Goal: Information Seeking & Learning: Learn about a topic

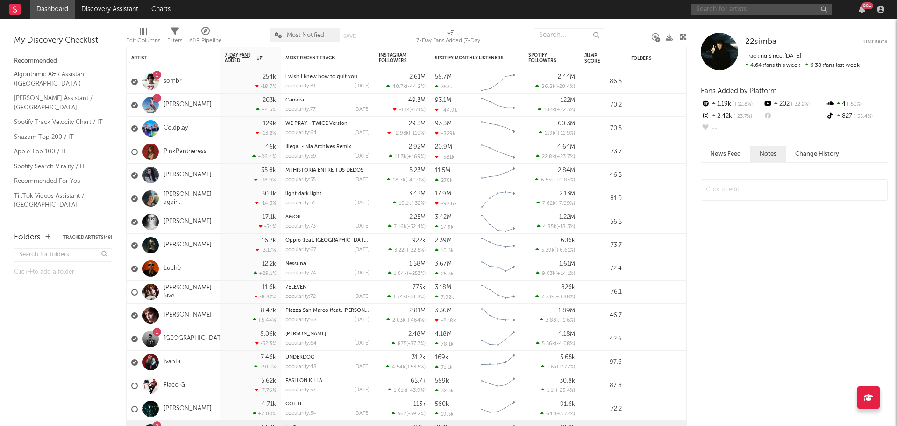
click at [709, 9] on input "text" at bounding box center [762, 10] width 140 height 12
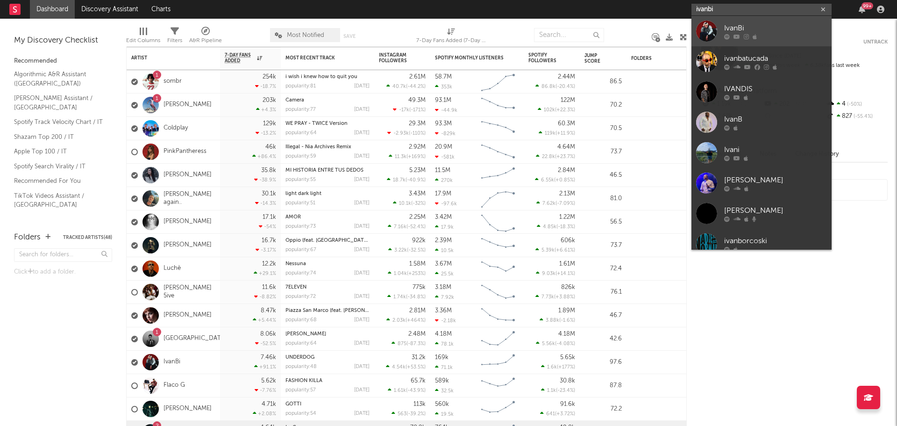
type input "ivanbi"
click at [730, 31] on div "IvanBi" at bounding box center [776, 27] width 103 height 11
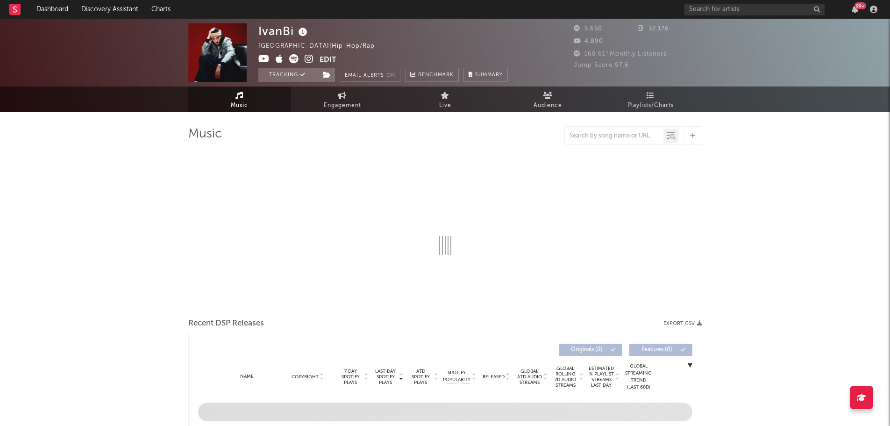
select select "1w"
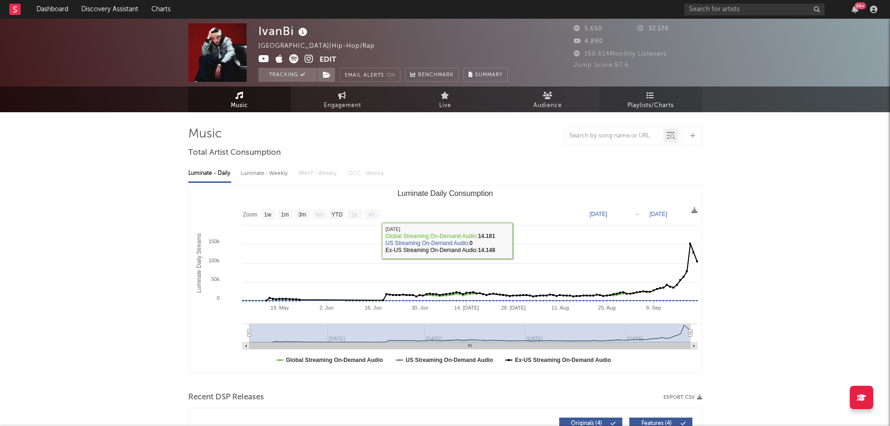
click at [650, 102] on span "Playlists/Charts" at bounding box center [651, 105] width 46 height 11
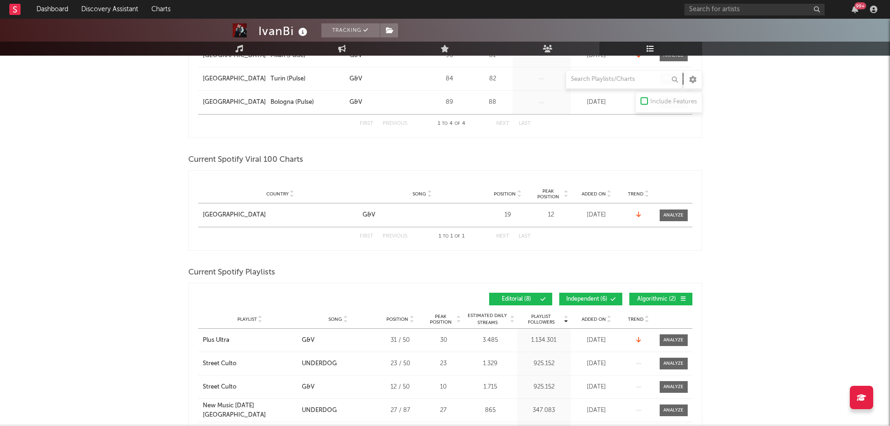
scroll to position [280, 0]
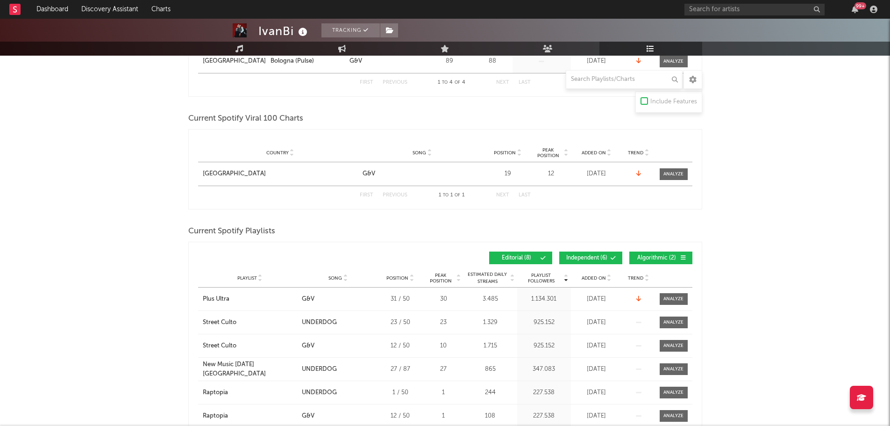
click at [603, 258] on span "Independent ( 6 )" at bounding box center [587, 258] width 43 height 6
click at [647, 251] on div "Playlist Followers Playlist Song Position Peak Position Playlist Followers Adde…" at bounding box center [445, 258] width 495 height 22
click at [635, 258] on button "Algorithmic ( 2 )" at bounding box center [661, 257] width 63 height 13
click at [609, 278] on icon at bounding box center [609, 280] width 5 height 4
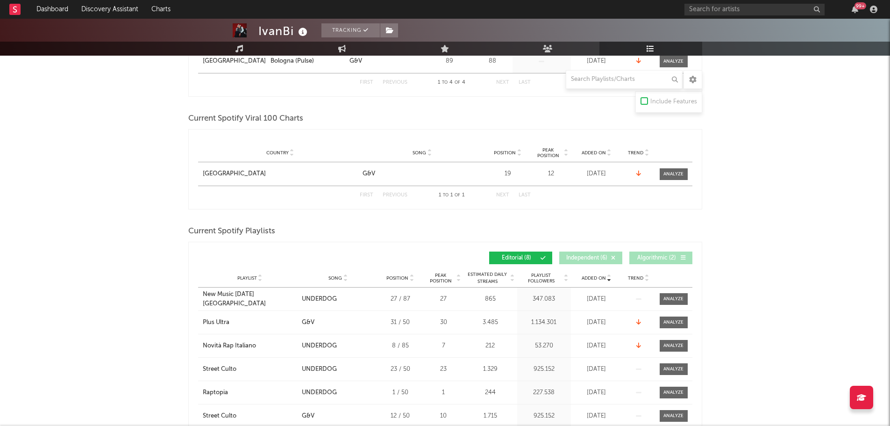
click at [609, 276] on icon at bounding box center [609, 276] width 5 height 4
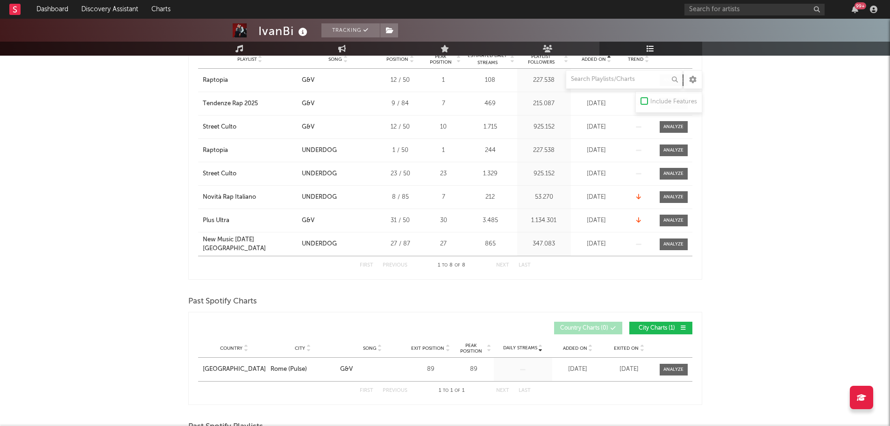
scroll to position [561, 0]
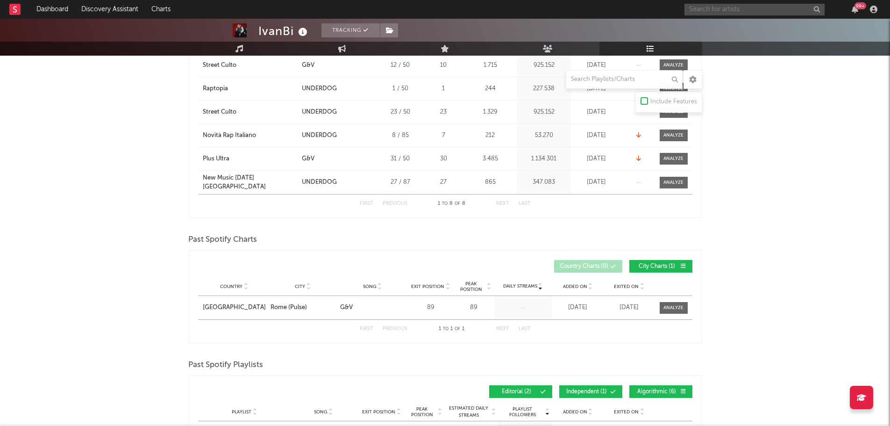
click at [716, 9] on input "text" at bounding box center [755, 10] width 140 height 12
type input "[DEMOGRAPHIC_DATA]"
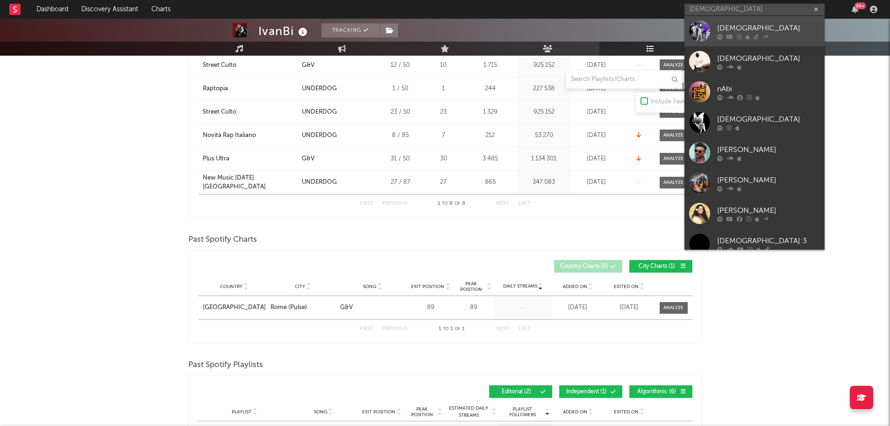
click at [728, 28] on div "[DEMOGRAPHIC_DATA]" at bounding box center [769, 27] width 103 height 11
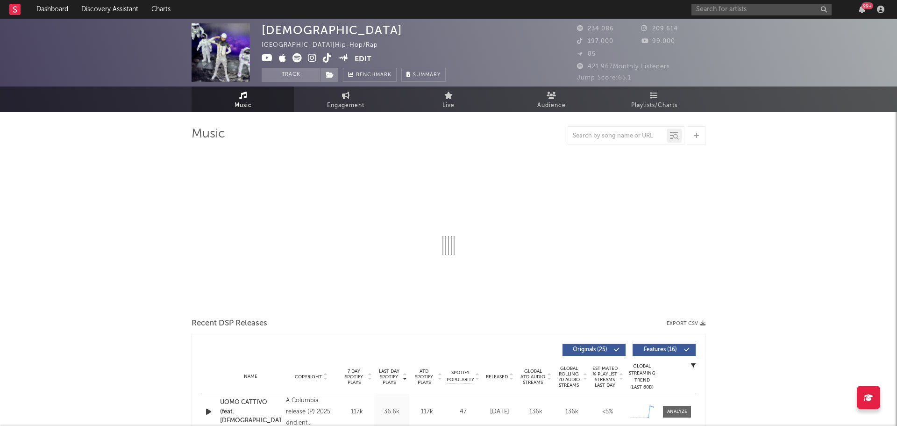
select select "6m"
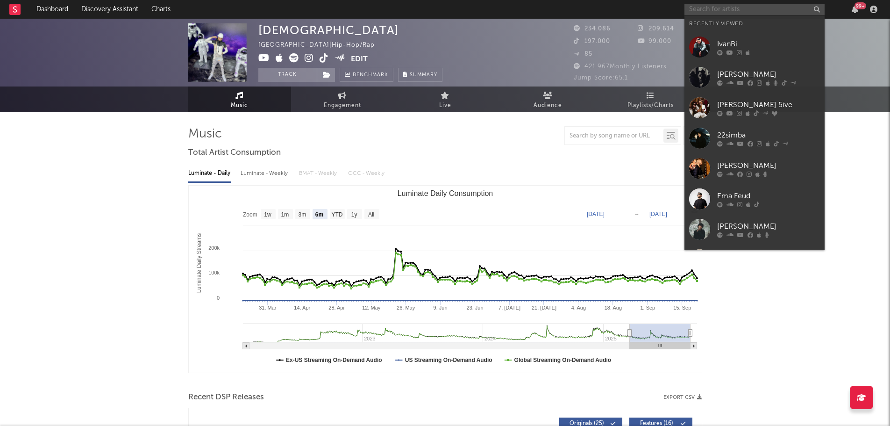
click at [737, 14] on input "text" at bounding box center [755, 10] width 140 height 12
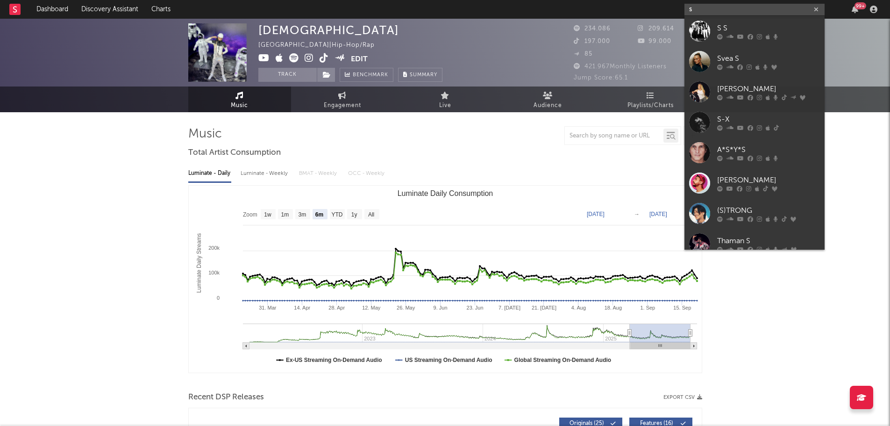
click at [703, 8] on input "s" at bounding box center [755, 10] width 140 height 12
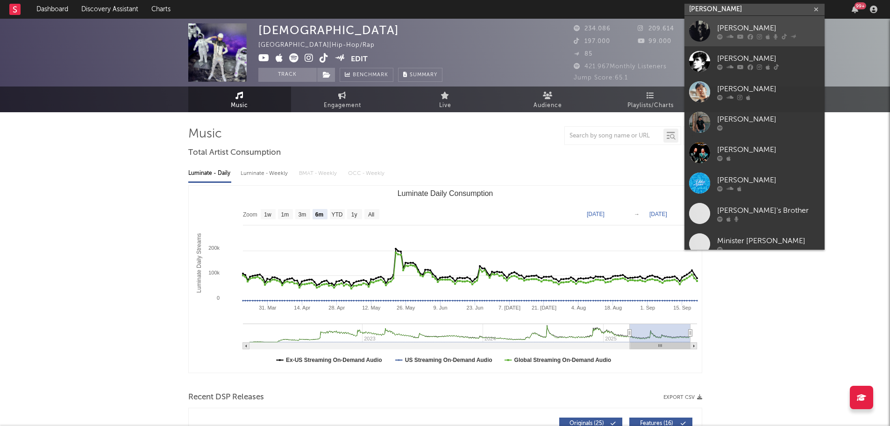
type input "[PERSON_NAME]"
click at [750, 27] on div "[PERSON_NAME]" at bounding box center [769, 27] width 103 height 11
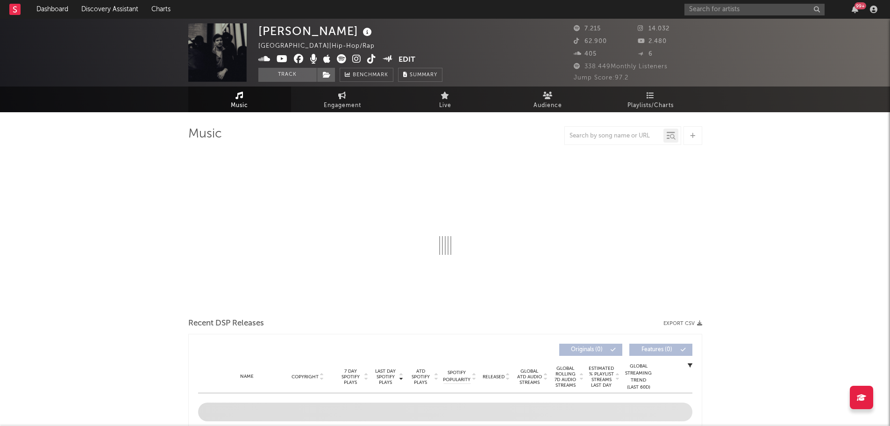
select select "6m"
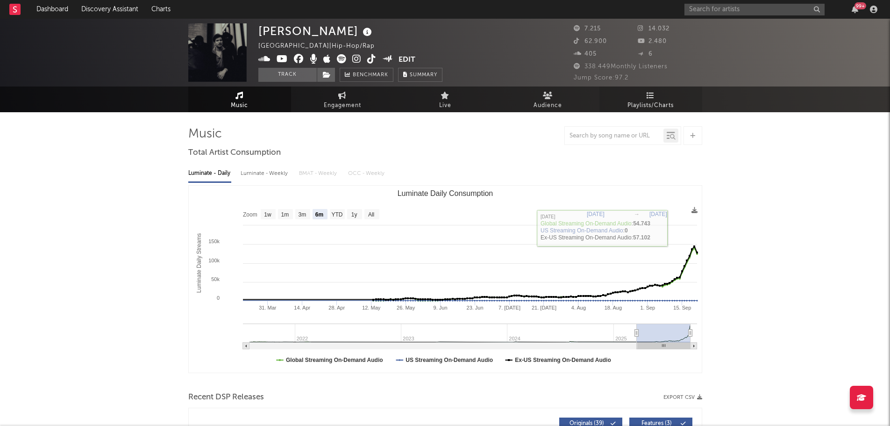
click at [636, 96] on link "Playlists/Charts" at bounding box center [651, 99] width 103 height 26
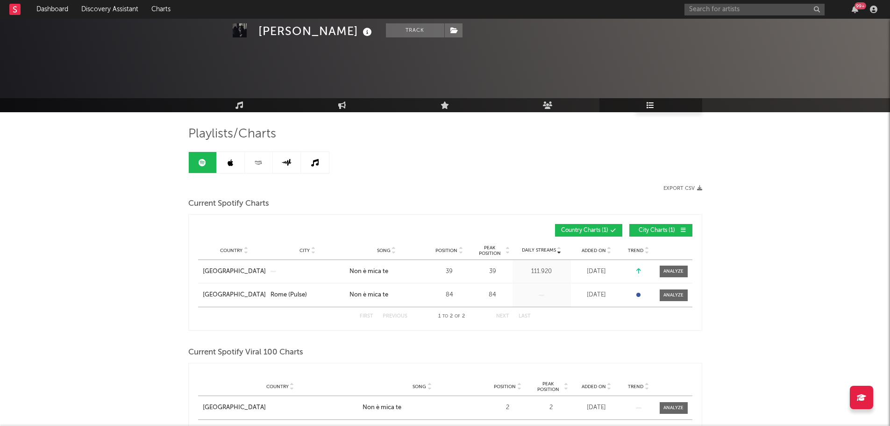
scroll to position [187, 0]
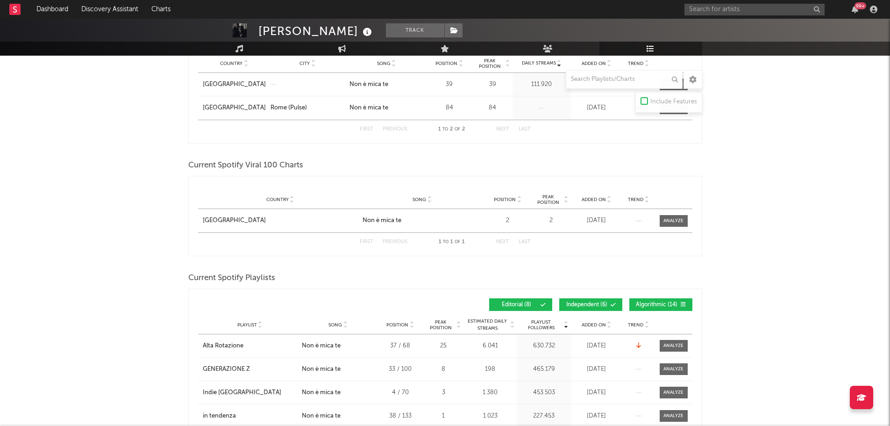
click at [606, 304] on span "Independent ( 6 )" at bounding box center [587, 305] width 43 height 6
click at [648, 304] on span "Algorithmic ( 14 )" at bounding box center [657, 305] width 43 height 6
click at [605, 325] on span "Added On" at bounding box center [594, 325] width 24 height 6
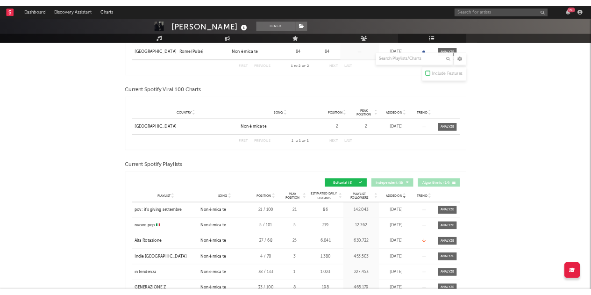
scroll to position [280, 0]
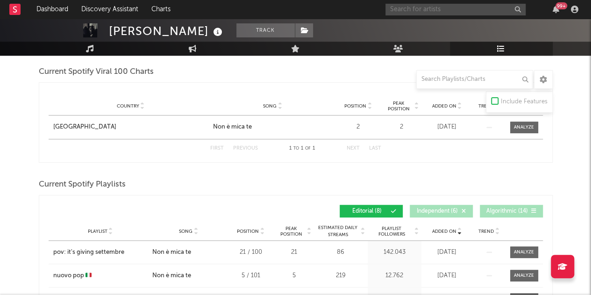
click at [425, 6] on input "text" at bounding box center [456, 10] width 140 height 12
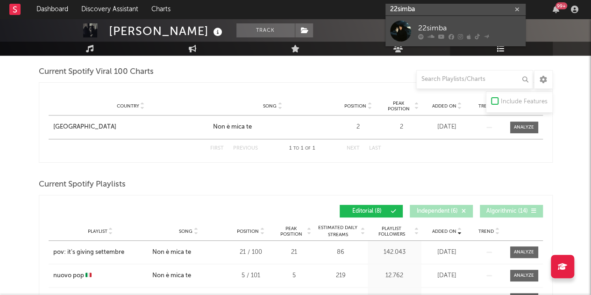
type input "22simba"
click at [429, 27] on div "22simba" at bounding box center [469, 27] width 103 height 11
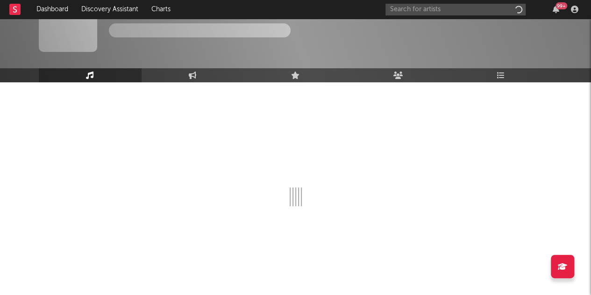
scroll to position [30, 0]
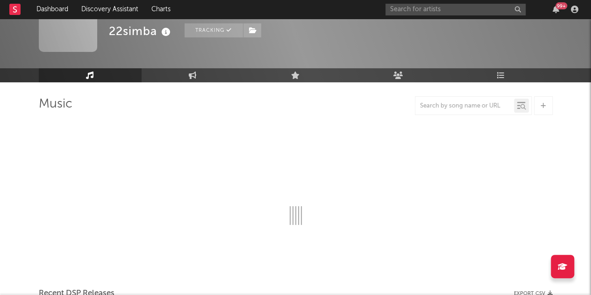
select select "6m"
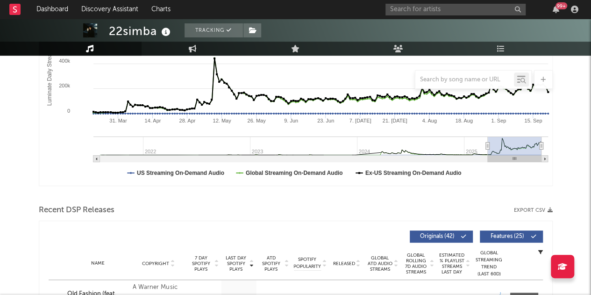
scroll to position [178, 0]
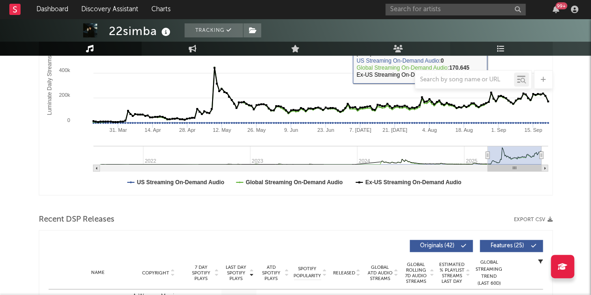
click at [503, 49] on icon at bounding box center [501, 48] width 8 height 7
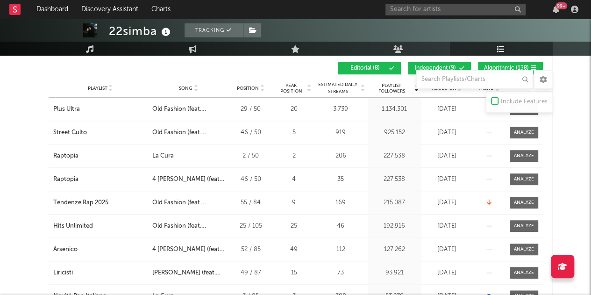
scroll to position [420, 0]
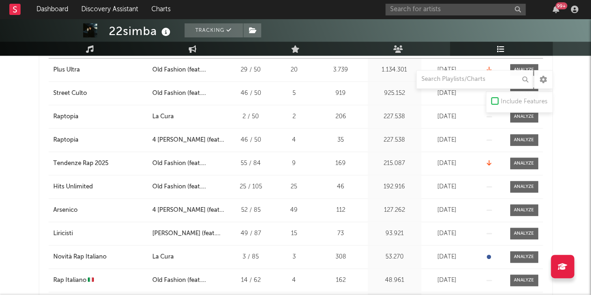
click at [494, 43] on link "Playlists/Charts" at bounding box center [501, 49] width 103 height 14
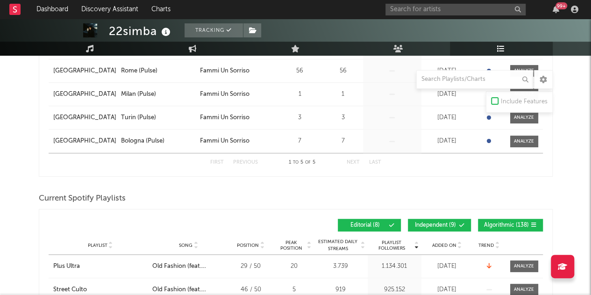
scroll to position [219, 0]
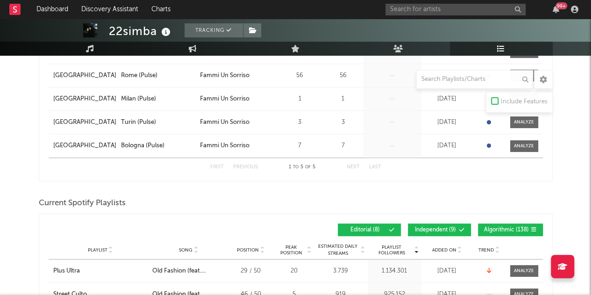
click at [435, 227] on span "Independent ( 9 )" at bounding box center [435, 230] width 43 height 6
click at [488, 227] on span "Algorithmic ( 138 )" at bounding box center [506, 230] width 45 height 6
click at [448, 249] on span "Added On" at bounding box center [444, 250] width 24 height 6
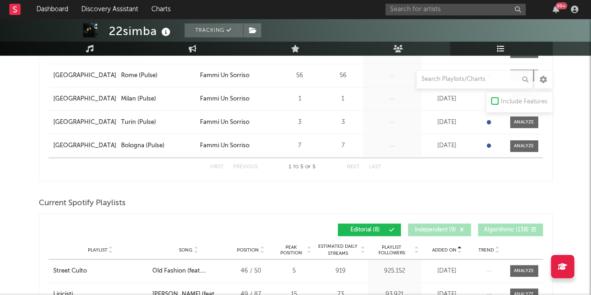
click at [448, 249] on span "Added On" at bounding box center [444, 250] width 24 height 6
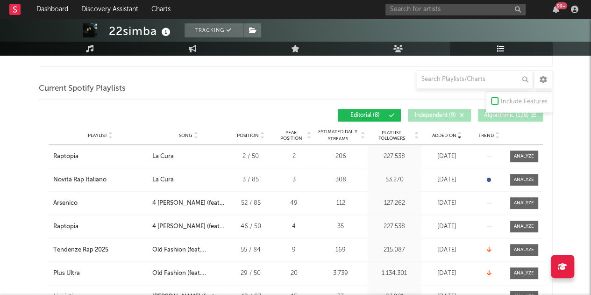
scroll to position [334, 0]
click at [459, 72] on input "text" at bounding box center [474, 79] width 117 height 19
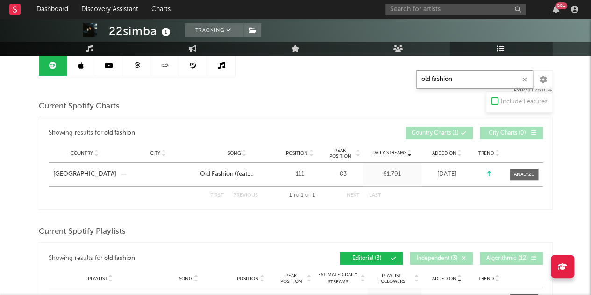
scroll to position [97, 0]
type input "old fashion"
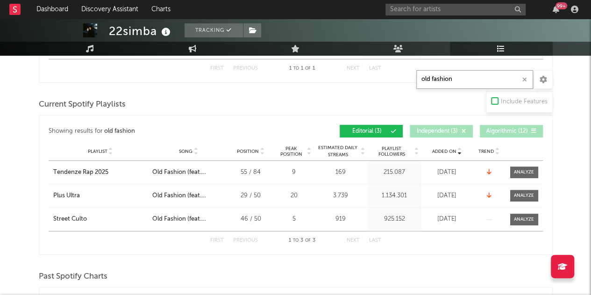
scroll to position [226, 0]
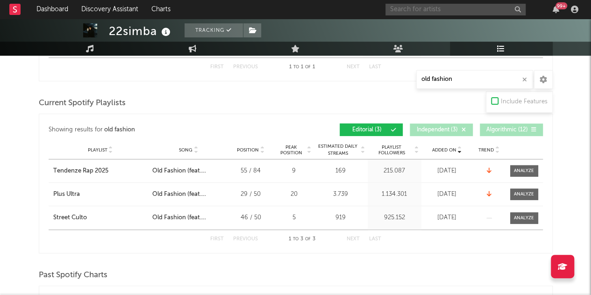
click at [441, 10] on input "text" at bounding box center [456, 10] width 140 height 12
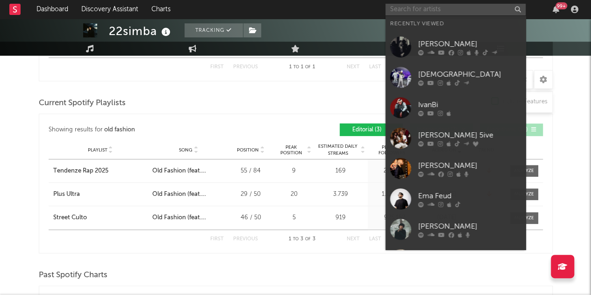
type input "g"
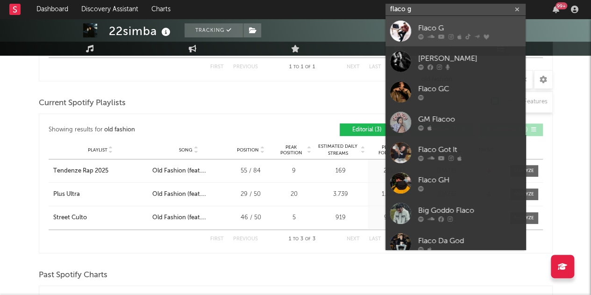
type input "flaco g"
click at [435, 29] on div "Flaco G" at bounding box center [469, 27] width 103 height 11
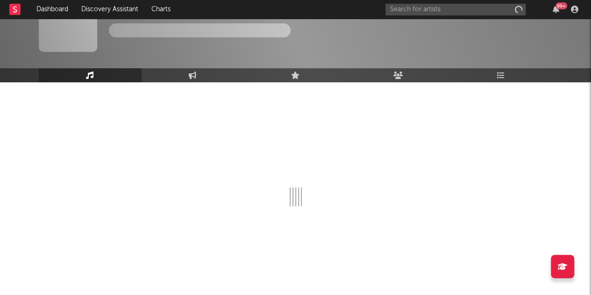
scroll to position [30, 0]
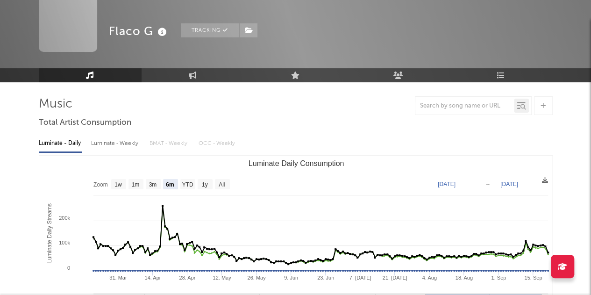
select select "6m"
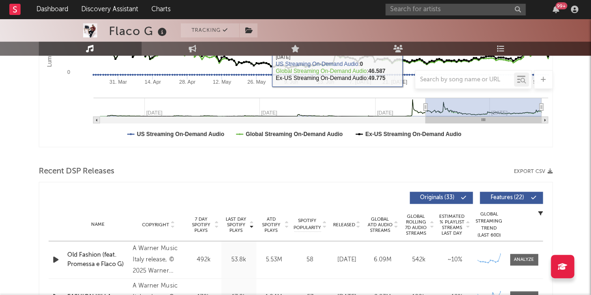
scroll to position [298, 0]
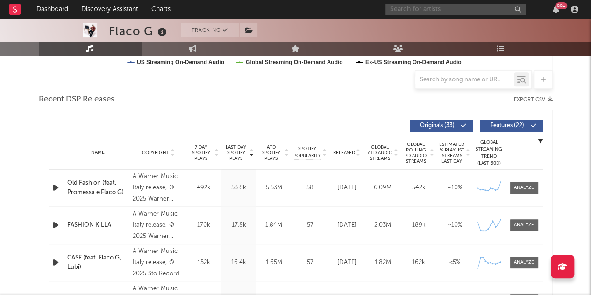
click at [461, 9] on input "text" at bounding box center [456, 10] width 140 height 12
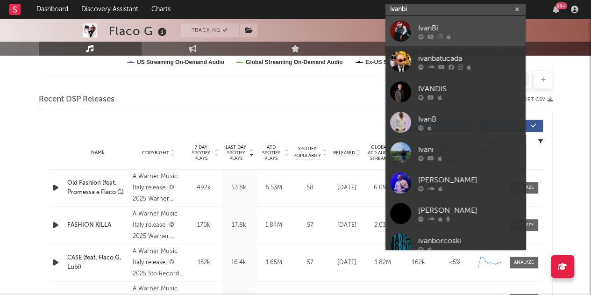
type input "ivanbi"
click at [433, 23] on div "IvanBi" at bounding box center [469, 27] width 103 height 11
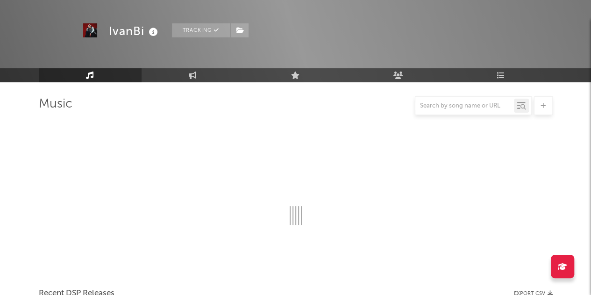
scroll to position [298, 0]
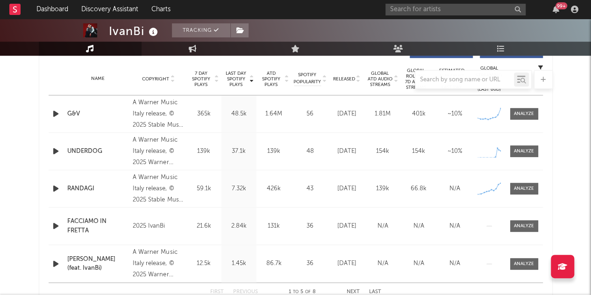
select select "1w"
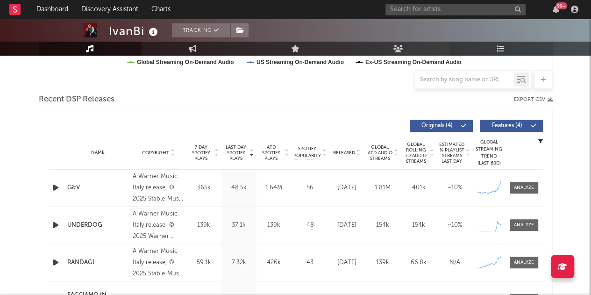
click at [493, 48] on link "Playlists/Charts" at bounding box center [501, 49] width 103 height 14
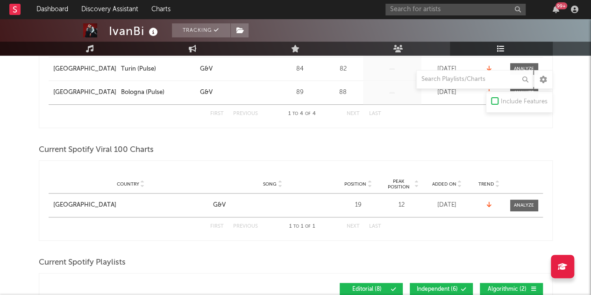
scroll to position [391, 0]
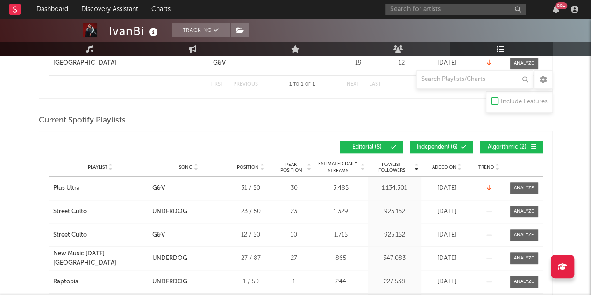
click at [439, 165] on span "Added On" at bounding box center [444, 168] width 24 height 6
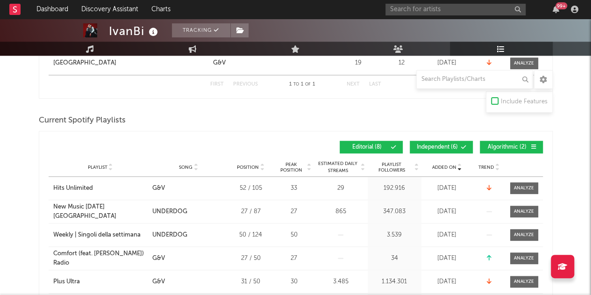
click at [450, 144] on span at bounding box center [450, 147] width 1 height 6
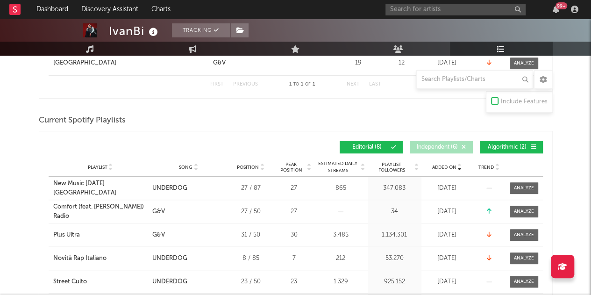
click at [507, 141] on button "Algorithmic ( 2 )" at bounding box center [511, 147] width 63 height 13
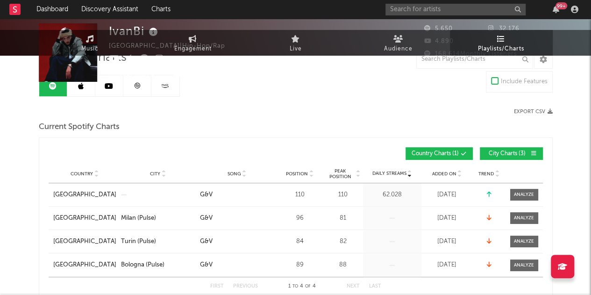
scroll to position [0, 0]
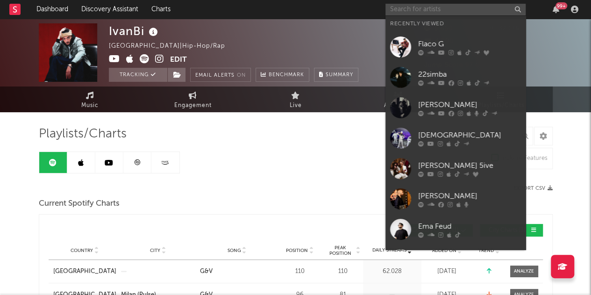
click at [421, 9] on input "text" at bounding box center [456, 10] width 140 height 12
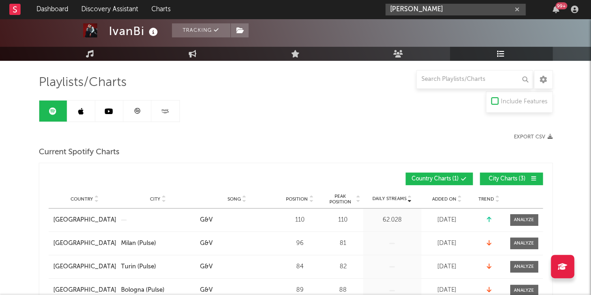
scroll to position [61, 0]
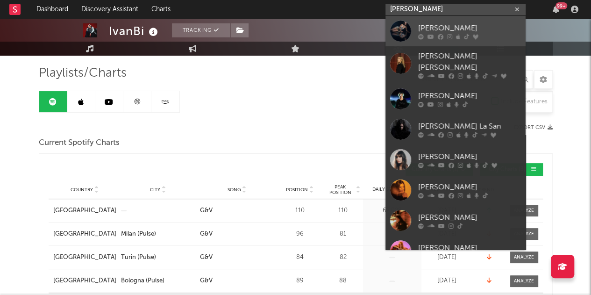
type input "[PERSON_NAME]"
click at [429, 19] on link "[PERSON_NAME]" at bounding box center [456, 31] width 140 height 30
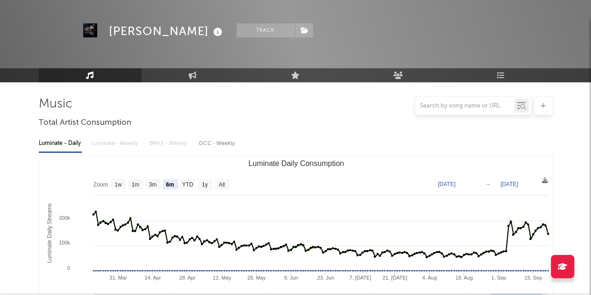
select select "6m"
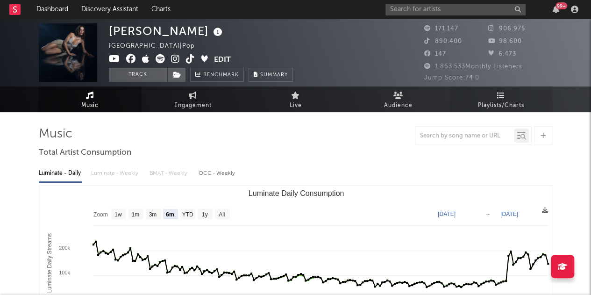
click at [484, 90] on link "Playlists/Charts" at bounding box center [501, 99] width 103 height 26
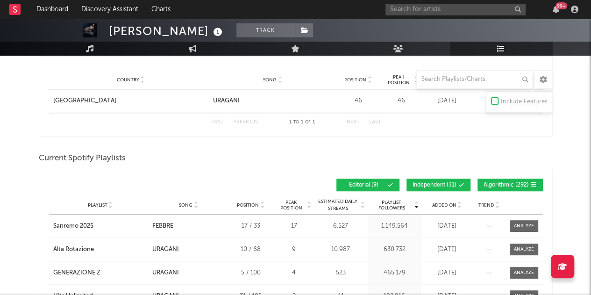
scroll to position [252, 0]
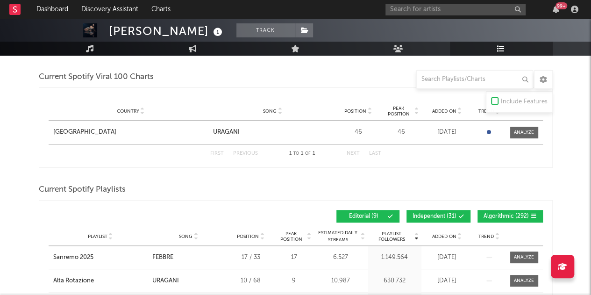
click at [442, 234] on span "Added On" at bounding box center [444, 237] width 24 height 6
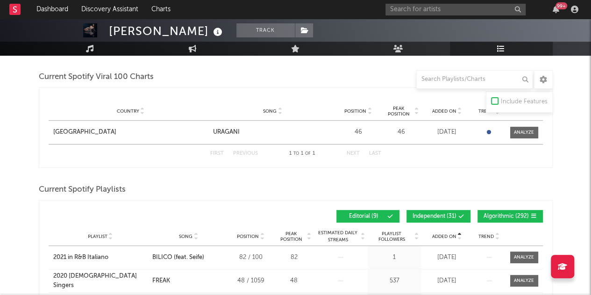
click at [442, 234] on span "Added On" at bounding box center [444, 237] width 24 height 6
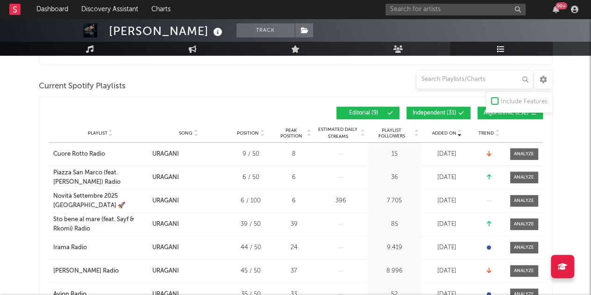
scroll to position [357, 0]
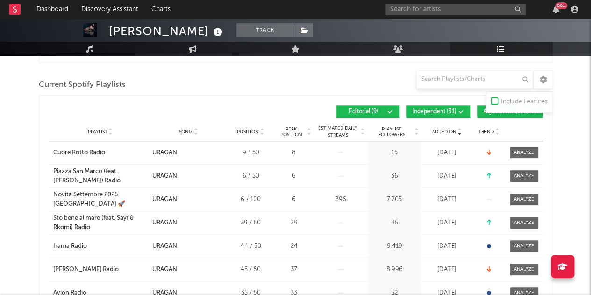
click at [428, 105] on button "Independent ( 31 )" at bounding box center [439, 111] width 64 height 13
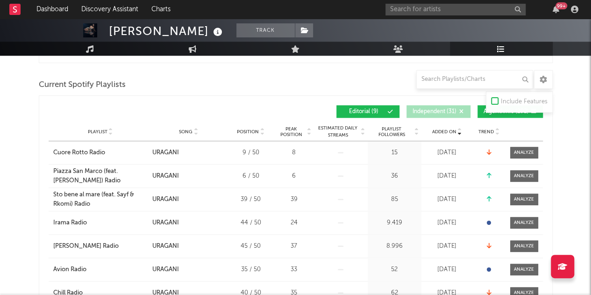
click at [484, 114] on button "Algorithmic ( 292 )" at bounding box center [510, 111] width 65 height 13
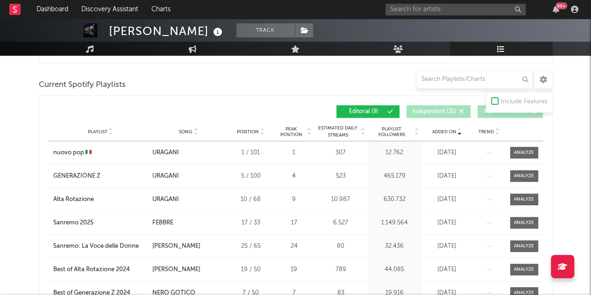
click at [440, 125] on div "Playlist City Song Position Peak Position Estimated Daily Streams Playlist Foll…" at bounding box center [296, 131] width 495 height 19
click at [442, 129] on span "Added On" at bounding box center [444, 132] width 24 height 6
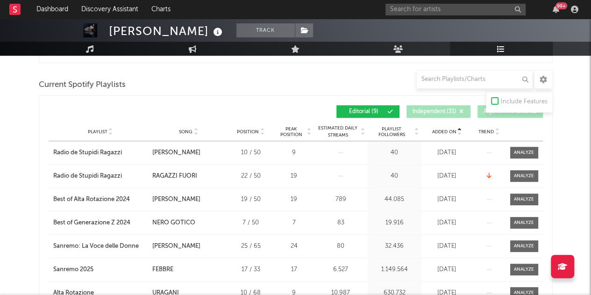
click at [442, 129] on span "Added On" at bounding box center [444, 132] width 24 height 6
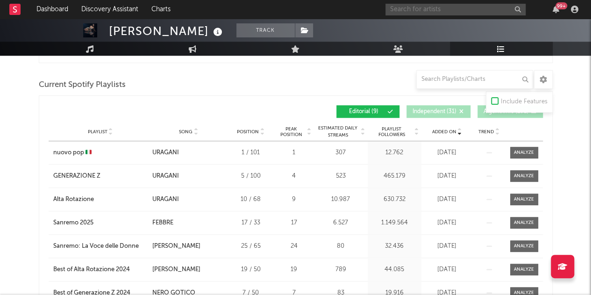
click at [473, 8] on input "text" at bounding box center [456, 10] width 140 height 12
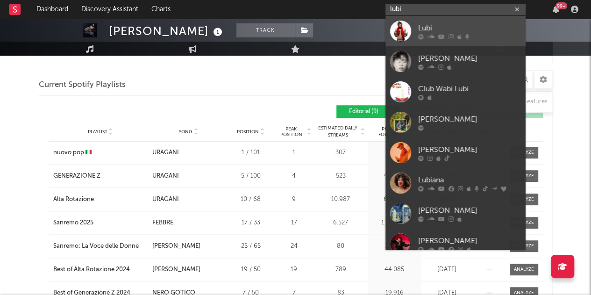
type input "lubi"
click at [416, 22] on link "Lubi" at bounding box center [456, 31] width 140 height 30
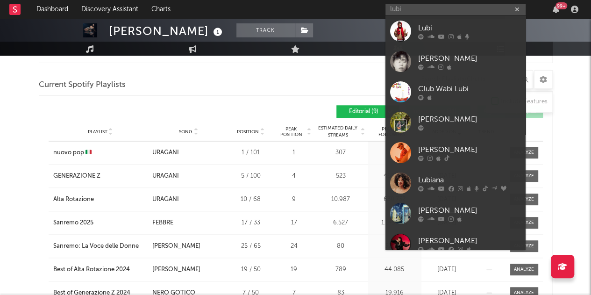
scroll to position [30, 0]
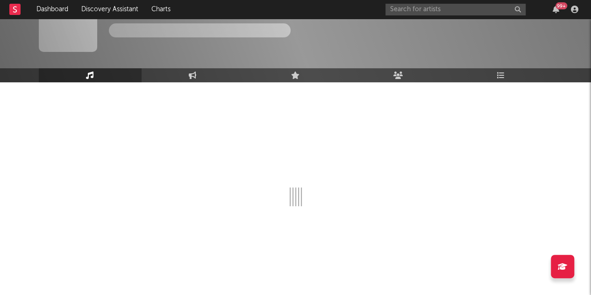
select select "6m"
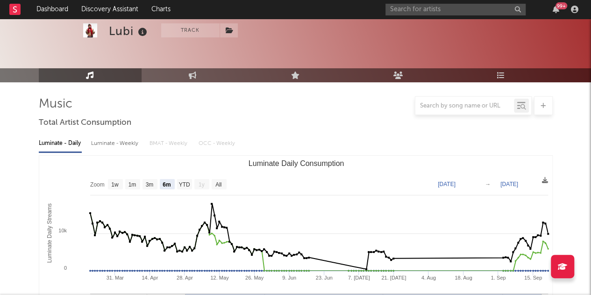
scroll to position [357, 0]
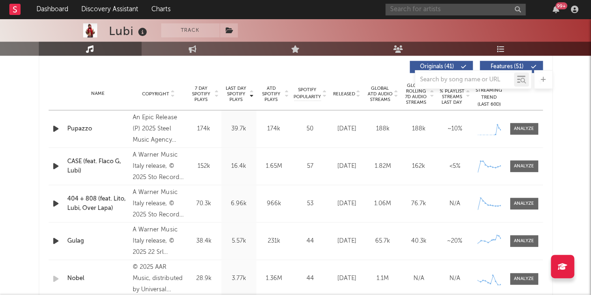
click at [460, 8] on input "text" at bounding box center [456, 10] width 140 height 12
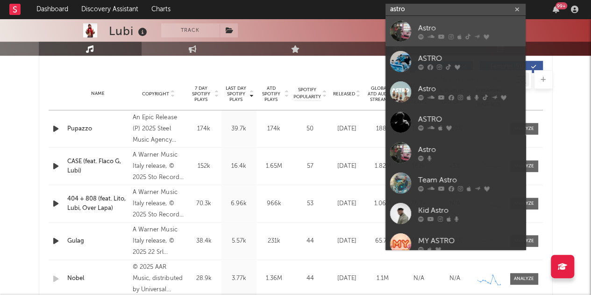
type input "astro"
click at [429, 28] on div "Astro" at bounding box center [469, 27] width 103 height 11
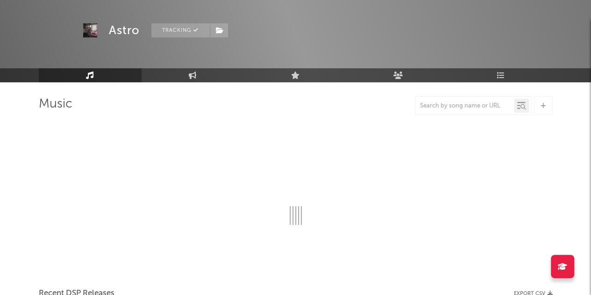
scroll to position [357, 0]
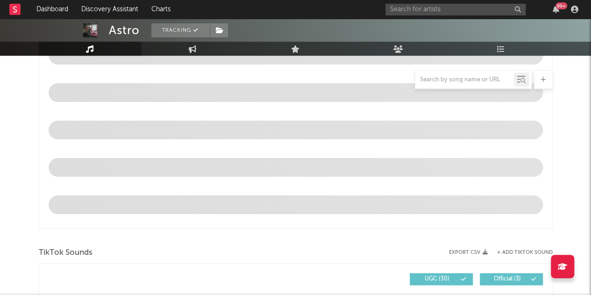
select select "6m"
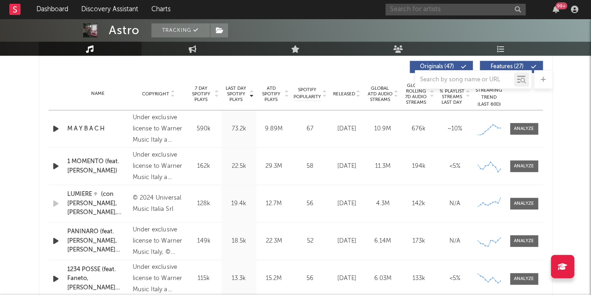
click at [451, 6] on input "text" at bounding box center [456, 10] width 140 height 12
type input "niente da dire"
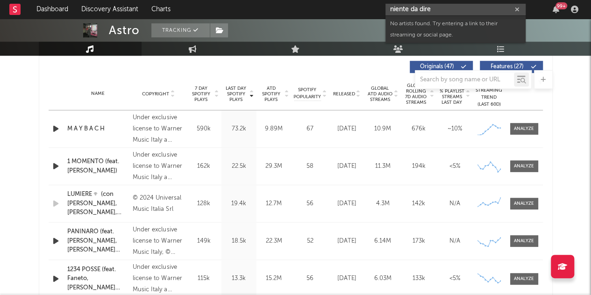
click at [411, 5] on input "niente da dire" at bounding box center [456, 10] width 140 height 12
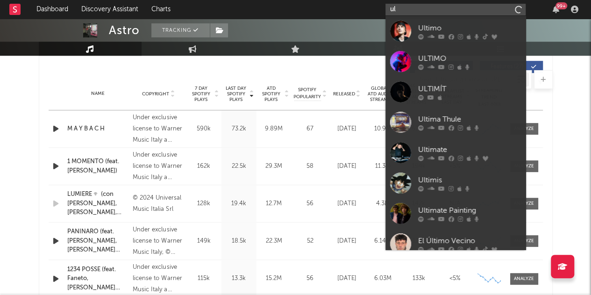
type input "u"
type input "t"
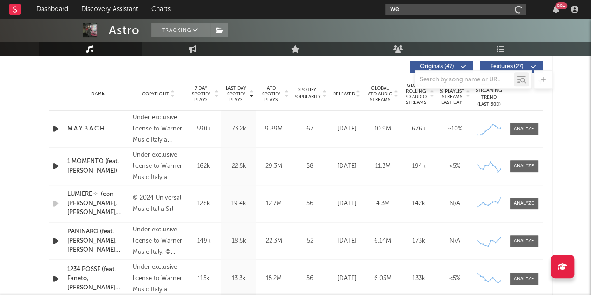
type input "w"
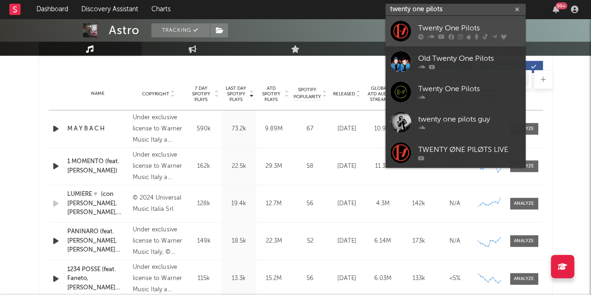
type input "twenty one pilots"
click at [431, 24] on div "Twenty One Pilots" at bounding box center [469, 27] width 103 height 11
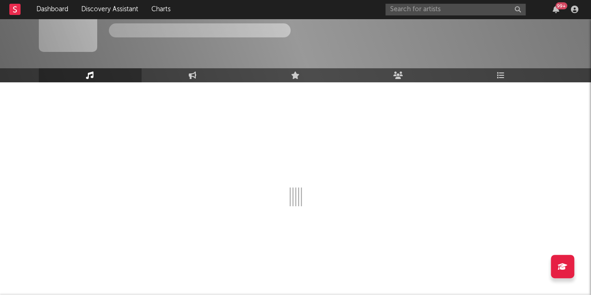
scroll to position [357, 0]
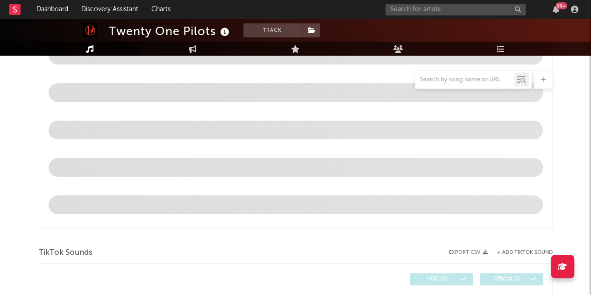
click at [499, 54] on link "Playlists/Charts" at bounding box center [501, 49] width 103 height 14
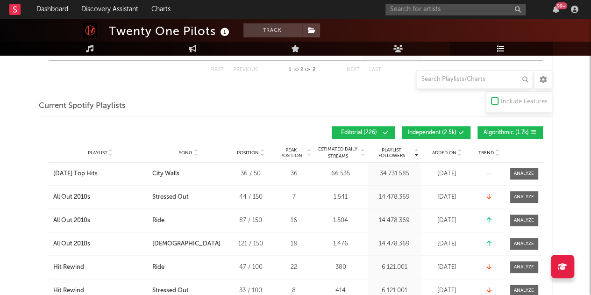
scroll to position [266, 0]
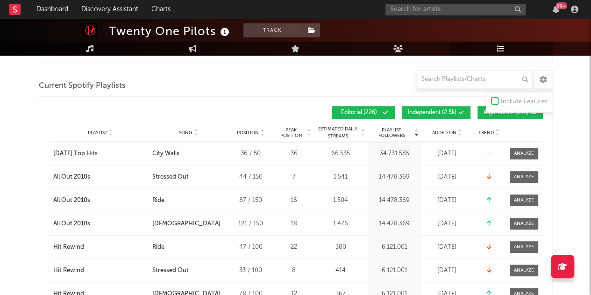
click at [447, 110] on span "Independent ( 2.5k )" at bounding box center [432, 113] width 49 height 6
click at [482, 108] on button "Algorithmic ( 1.7k )" at bounding box center [510, 112] width 65 height 13
click at [453, 130] on span "Added On" at bounding box center [444, 133] width 24 height 6
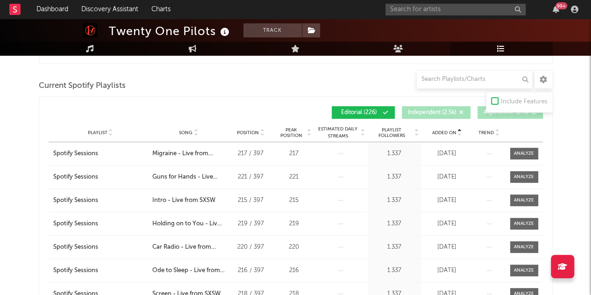
click at [453, 130] on span "Added On" at bounding box center [444, 133] width 24 height 6
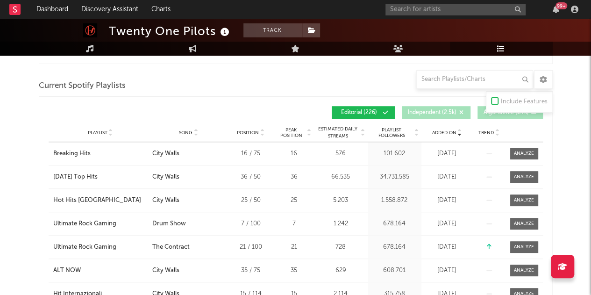
scroll to position [271, 0]
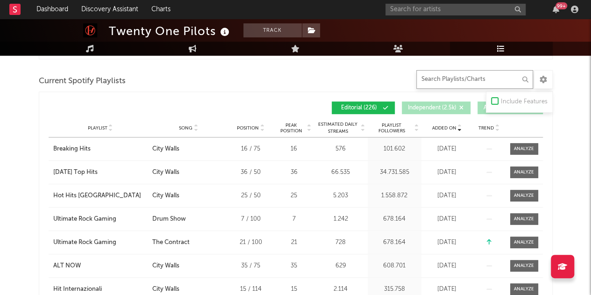
click at [449, 87] on input "text" at bounding box center [474, 79] width 117 height 19
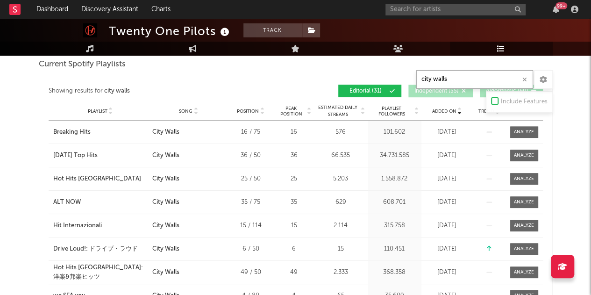
scroll to position [283, 0]
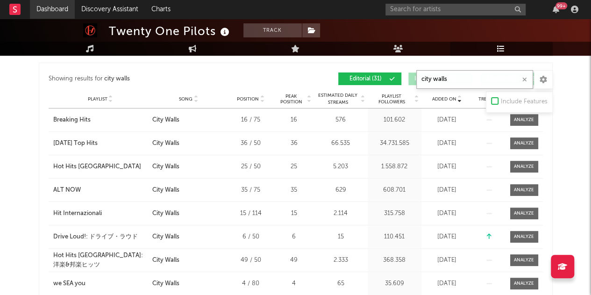
type input "city walls"
click at [527, 78] on button "button" at bounding box center [524, 79] width 7 height 9
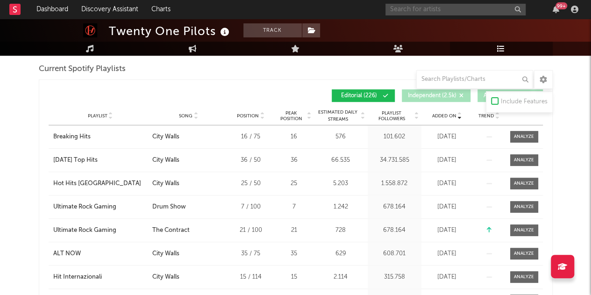
click at [479, 10] on input "text" at bounding box center [456, 10] width 140 height 12
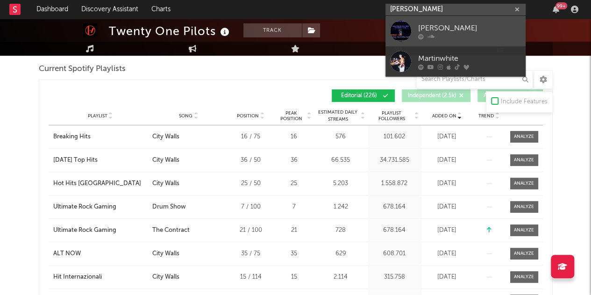
type input "[PERSON_NAME]"
click at [459, 32] on div "[PERSON_NAME]" at bounding box center [469, 27] width 103 height 11
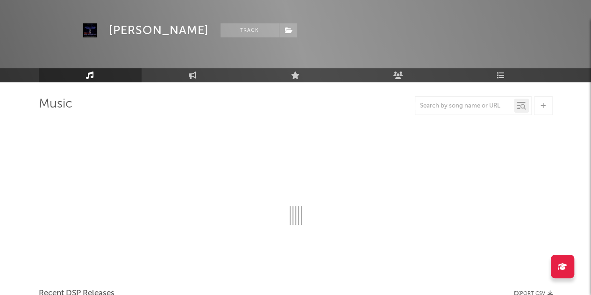
scroll to position [283, 0]
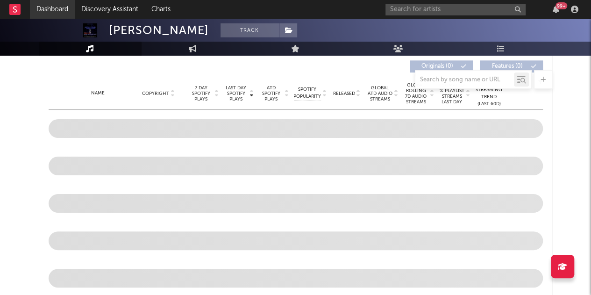
select select "1w"
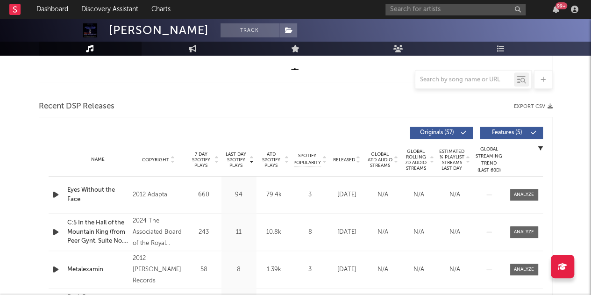
scroll to position [290, 0]
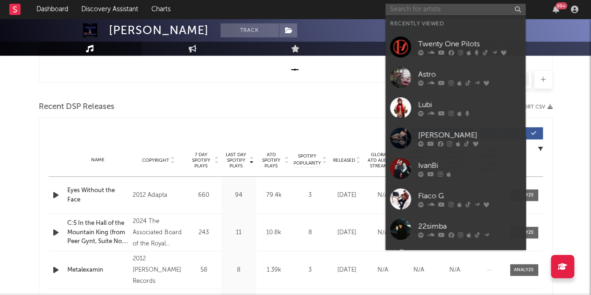
click at [446, 8] on input "text" at bounding box center [456, 10] width 140 height 12
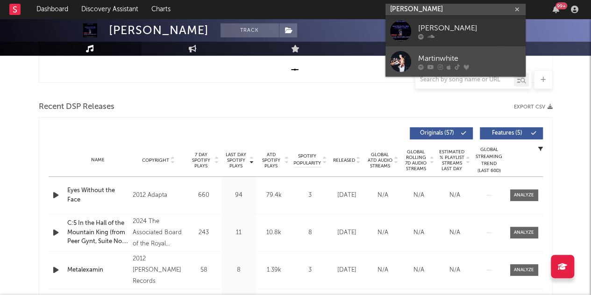
type input "[PERSON_NAME]"
click at [457, 53] on div "Martinwhite" at bounding box center [469, 58] width 103 height 11
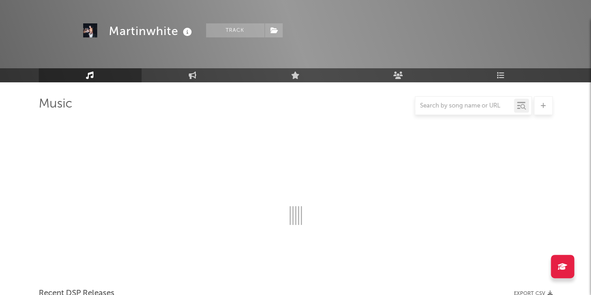
scroll to position [290, 0]
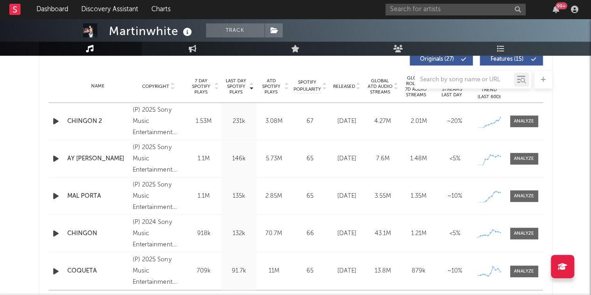
select select "6m"
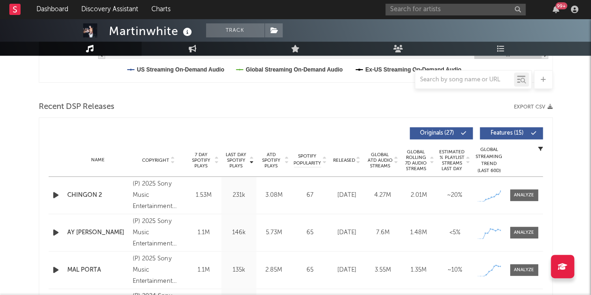
scroll to position [99, 0]
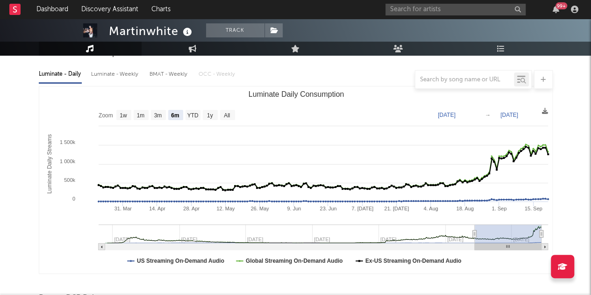
click at [501, 37] on div at bounding box center [295, 8] width 591 height 93
click at [501, 45] on icon at bounding box center [501, 48] width 8 height 7
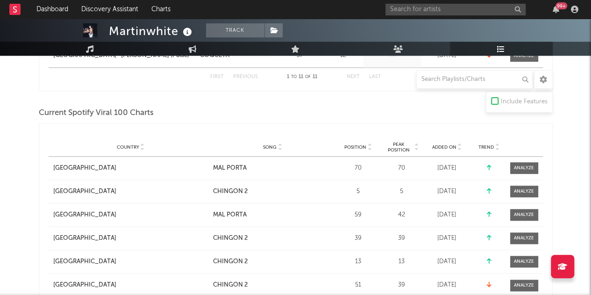
scroll to position [463, 0]
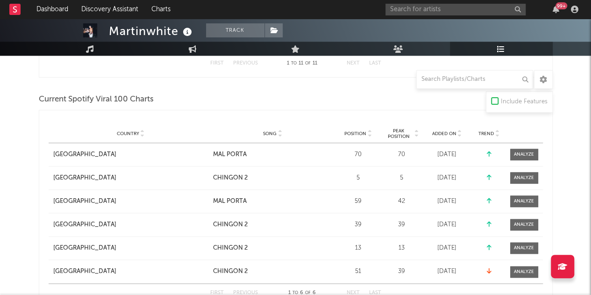
click at [452, 132] on span "Added On" at bounding box center [444, 134] width 24 height 6
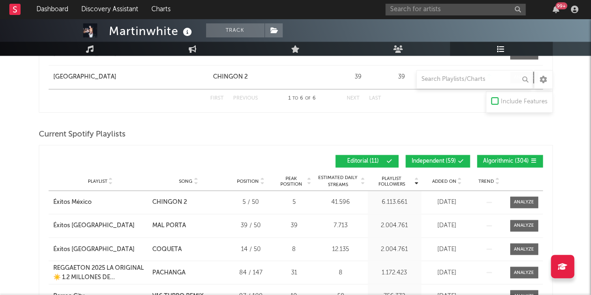
scroll to position [678, 0]
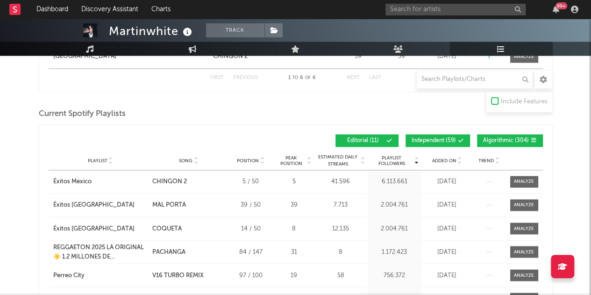
click at [452, 138] on span "Independent ( 59 )" at bounding box center [434, 141] width 44 height 6
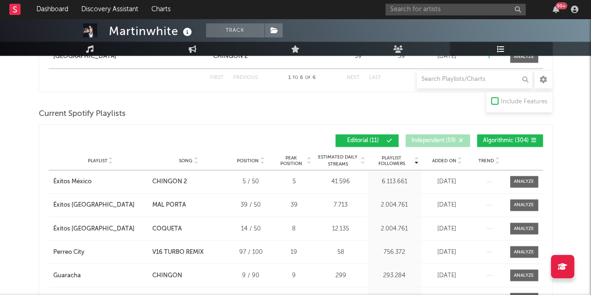
click at [509, 138] on span "Algorithmic ( 304 )" at bounding box center [506, 141] width 46 height 6
click at [453, 163] on div "Playlist City Song Position Peak Position Estimated Daily Streams Playlist Foll…" at bounding box center [296, 160] width 495 height 19
click at [453, 161] on div "Added On" at bounding box center [447, 160] width 47 height 7
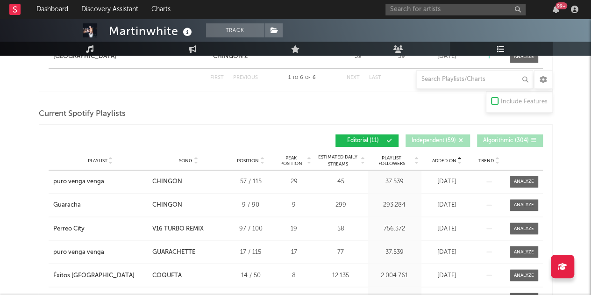
click at [453, 161] on div "Added On" at bounding box center [447, 160] width 47 height 7
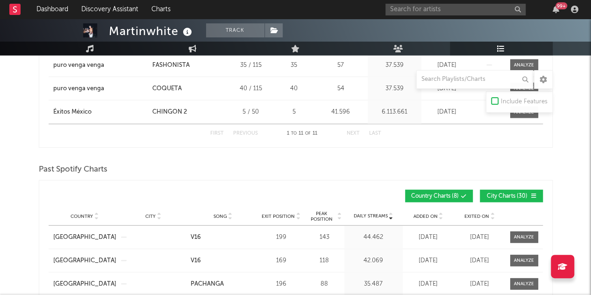
scroll to position [1032, 0]
